Goal: Check status: Check status

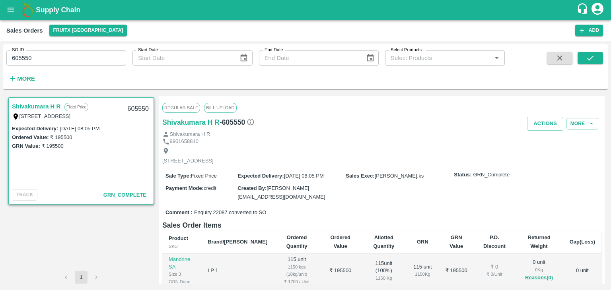
scroll to position [70, 0]
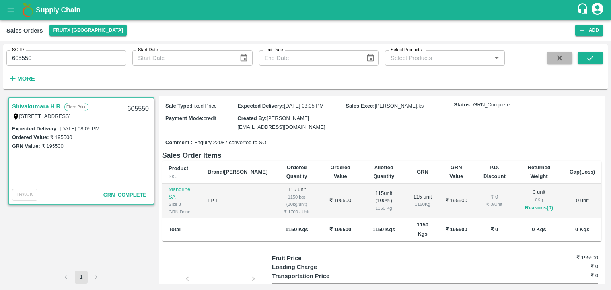
click at [562, 55] on icon "button" at bounding box center [559, 58] width 9 height 9
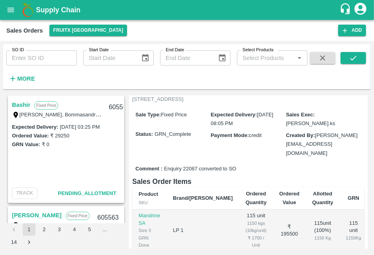
scroll to position [78, 0]
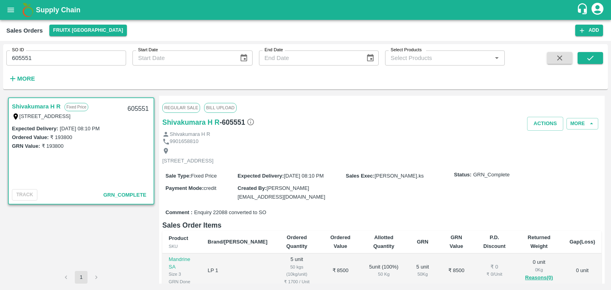
scroll to position [100, 0]
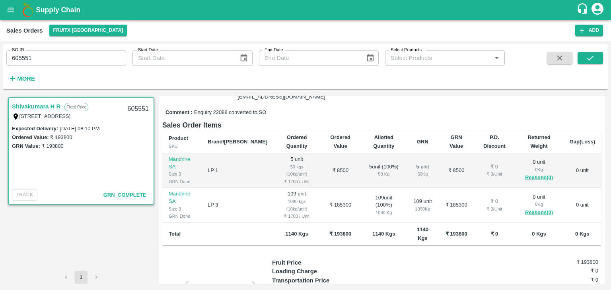
click at [559, 58] on icon "button" at bounding box center [559, 58] width 5 height 5
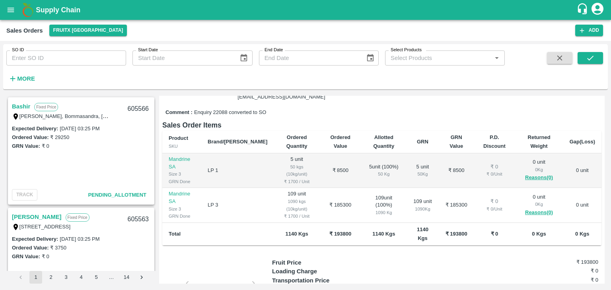
scroll to position [2, 0]
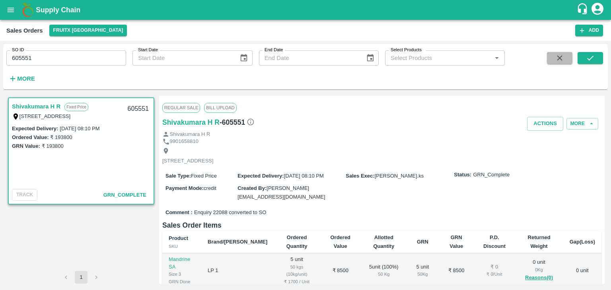
click at [563, 58] on icon "button" at bounding box center [559, 58] width 9 height 9
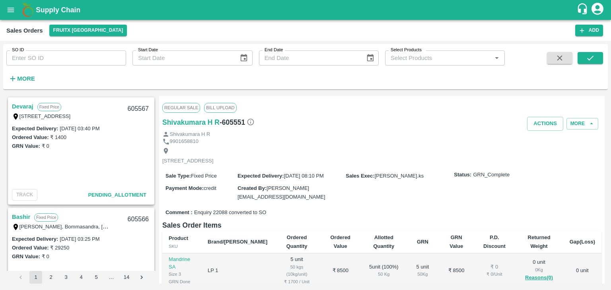
scroll to position [2, 0]
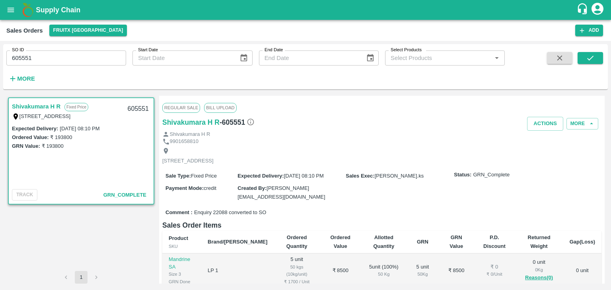
click at [567, 58] on button "button" at bounding box center [559, 58] width 25 height 12
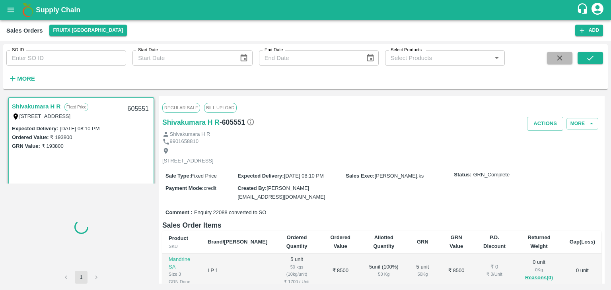
click at [567, 58] on button "button" at bounding box center [559, 58] width 25 height 12
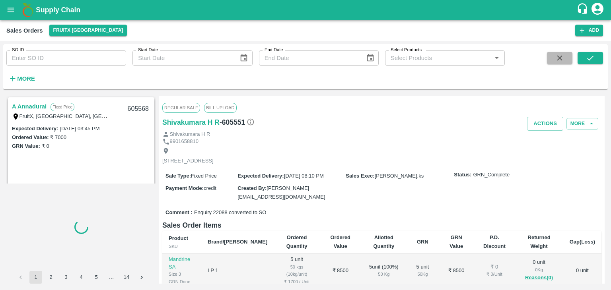
click at [567, 58] on button "button" at bounding box center [559, 58] width 25 height 12
click at [567, 57] on button "button" at bounding box center [559, 58] width 25 height 12
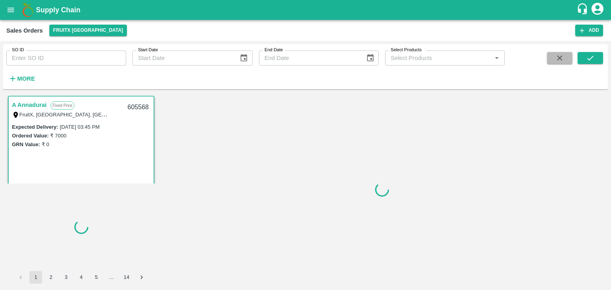
click at [567, 57] on button "button" at bounding box center [559, 58] width 25 height 12
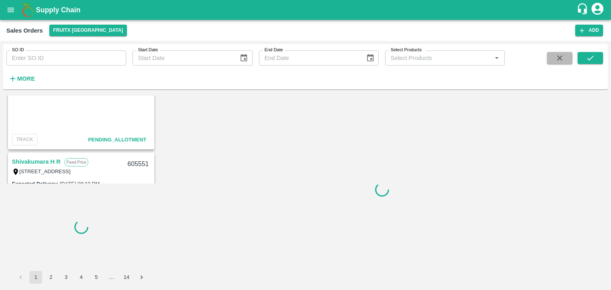
click at [567, 57] on button "button" at bounding box center [559, 58] width 25 height 12
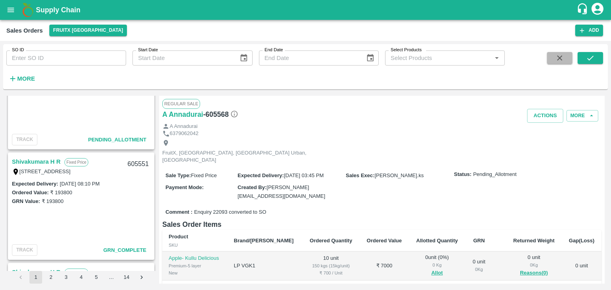
click at [567, 57] on button "button" at bounding box center [559, 58] width 25 height 12
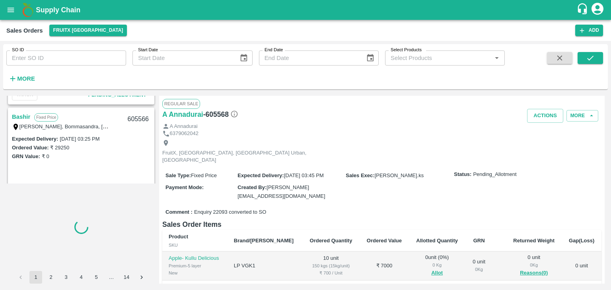
click at [567, 57] on button "button" at bounding box center [559, 58] width 25 height 12
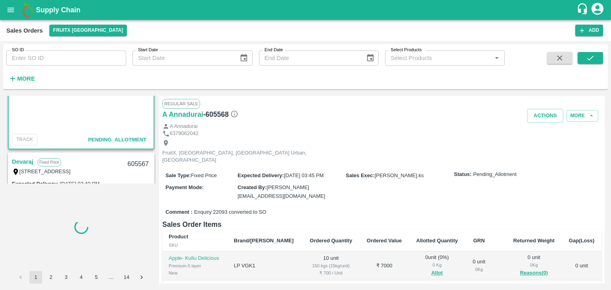
click at [567, 57] on button "button" at bounding box center [559, 58] width 25 height 12
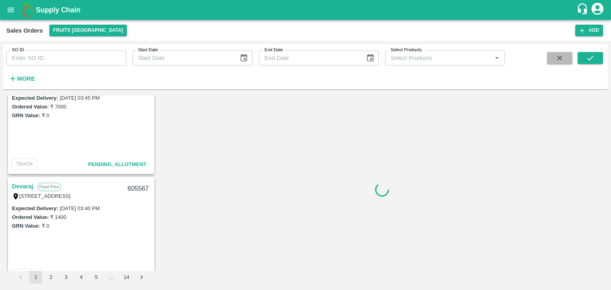
click at [567, 57] on button "button" at bounding box center [559, 58] width 25 height 12
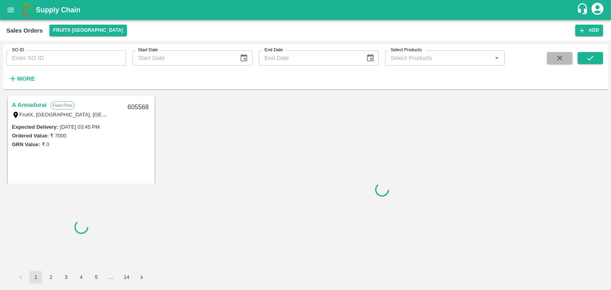
click at [567, 57] on button "button" at bounding box center [559, 58] width 25 height 12
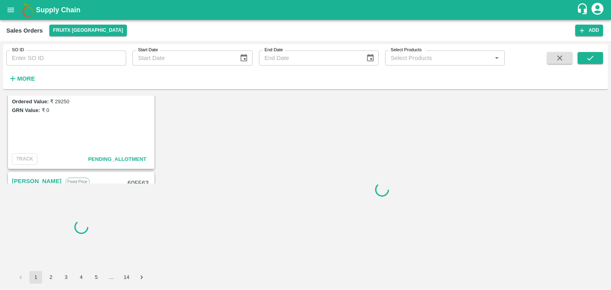
click at [567, 57] on button "button" at bounding box center [559, 58] width 25 height 12
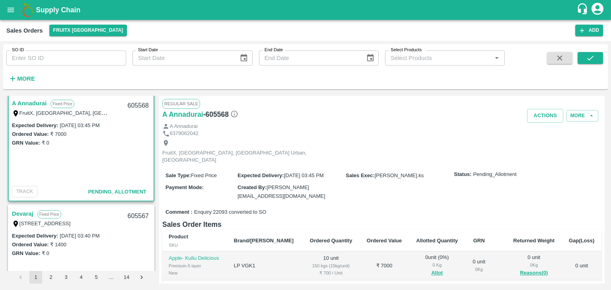
scroll to position [2, 0]
